Goal: Transaction & Acquisition: Obtain resource

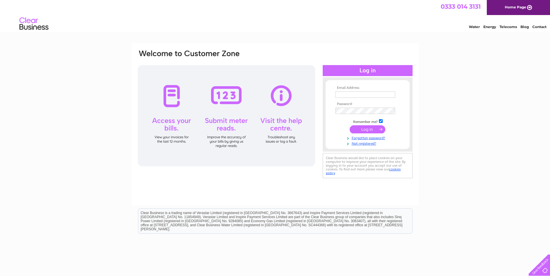
type input "[EMAIL_ADDRESS][DOMAIN_NAME]"
click at [368, 130] on input "submit" at bounding box center [367, 129] width 36 height 8
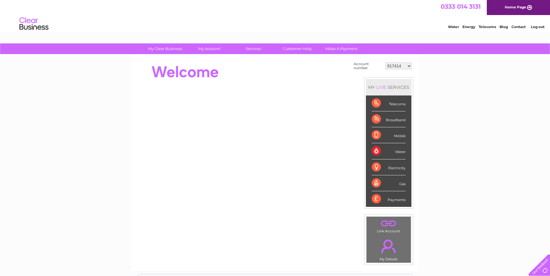
click at [388, 169] on div "Electricity" at bounding box center [388, 168] width 34 height 16
click at [375, 151] on div "Water" at bounding box center [388, 151] width 34 height 16
click at [403, 153] on div "Water" at bounding box center [388, 151] width 34 height 16
click at [377, 150] on div "Water" at bounding box center [388, 151] width 34 height 16
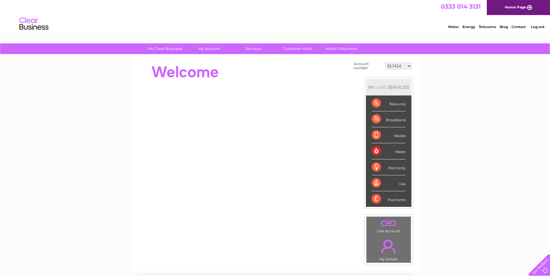
click at [377, 150] on div "Water" at bounding box center [388, 151] width 34 height 16
drag, startPoint x: 377, startPoint y: 150, endPoint x: 446, endPoint y: 142, distance: 69.1
click at [446, 142] on div "My Clear Business Login Details My Details My Preferences Link Account My Accou…" at bounding box center [275, 206] width 550 height 327
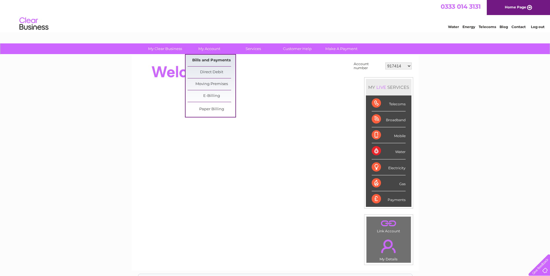
click at [217, 59] on link "Bills and Payments" at bounding box center [211, 61] width 48 height 12
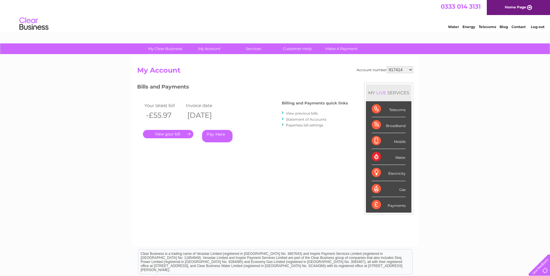
click at [307, 113] on link "View previous bills" at bounding box center [302, 113] width 32 height 4
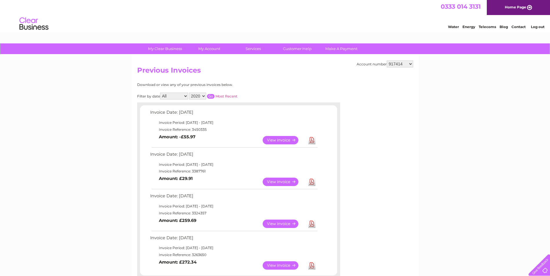
click at [203, 96] on select "2020 2019 2018 2017" at bounding box center [197, 96] width 17 height 7
click at [228, 97] on link "Most Recent" at bounding box center [226, 96] width 22 height 4
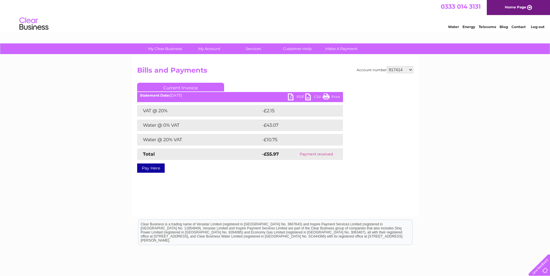
click at [409, 69] on select "917414 948098 30280494" at bounding box center [399, 69] width 26 height 7
click at [406, 68] on select "917414 948098 30280494" at bounding box center [399, 69] width 26 height 7
select select "948098"
click at [386, 66] on select "917414 948098 30280494" at bounding box center [399, 69] width 26 height 7
click at [300, 95] on link "PDF" at bounding box center [296, 98] width 17 height 8
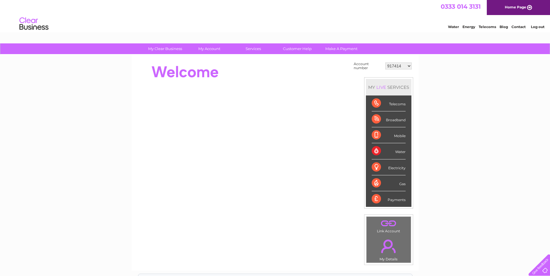
click at [539, 27] on link "Log out" at bounding box center [537, 27] width 14 height 4
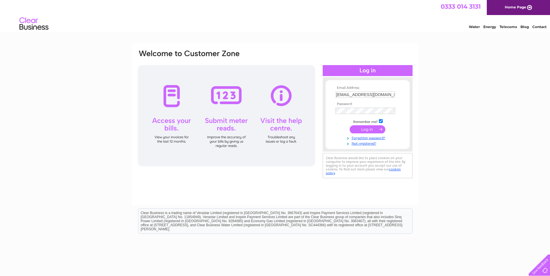
click at [383, 96] on input "Portaldata@sefirst.com" at bounding box center [365, 95] width 60 height 6
type input "utilities@vetpartners.co.uk"
click at [369, 129] on input "submit" at bounding box center [367, 129] width 36 height 8
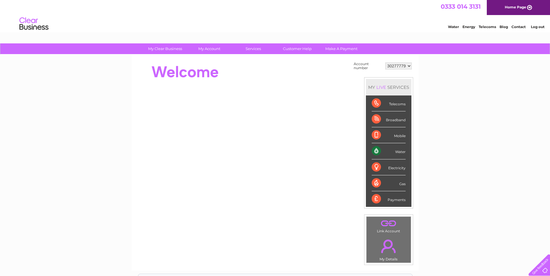
click at [409, 65] on select "30277779" at bounding box center [398, 66] width 26 height 7
click at [385, 63] on select "30277779" at bounding box center [398, 66] width 26 height 7
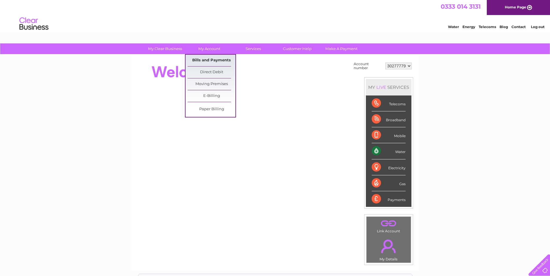
click at [207, 58] on link "Bills and Payments" at bounding box center [211, 61] width 48 height 12
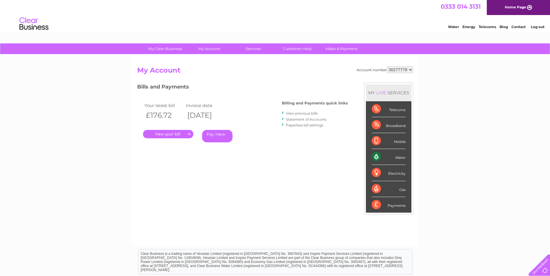
click at [176, 134] on link "." at bounding box center [168, 134] width 50 height 8
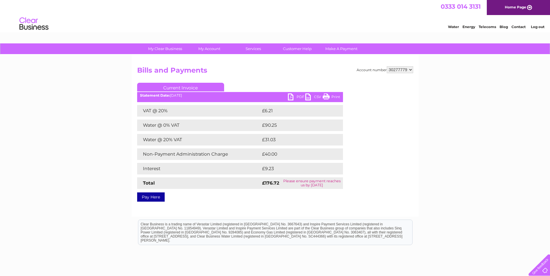
click at [296, 96] on link "PDF" at bounding box center [296, 98] width 17 height 8
